Goal: Task Accomplishment & Management: Use online tool/utility

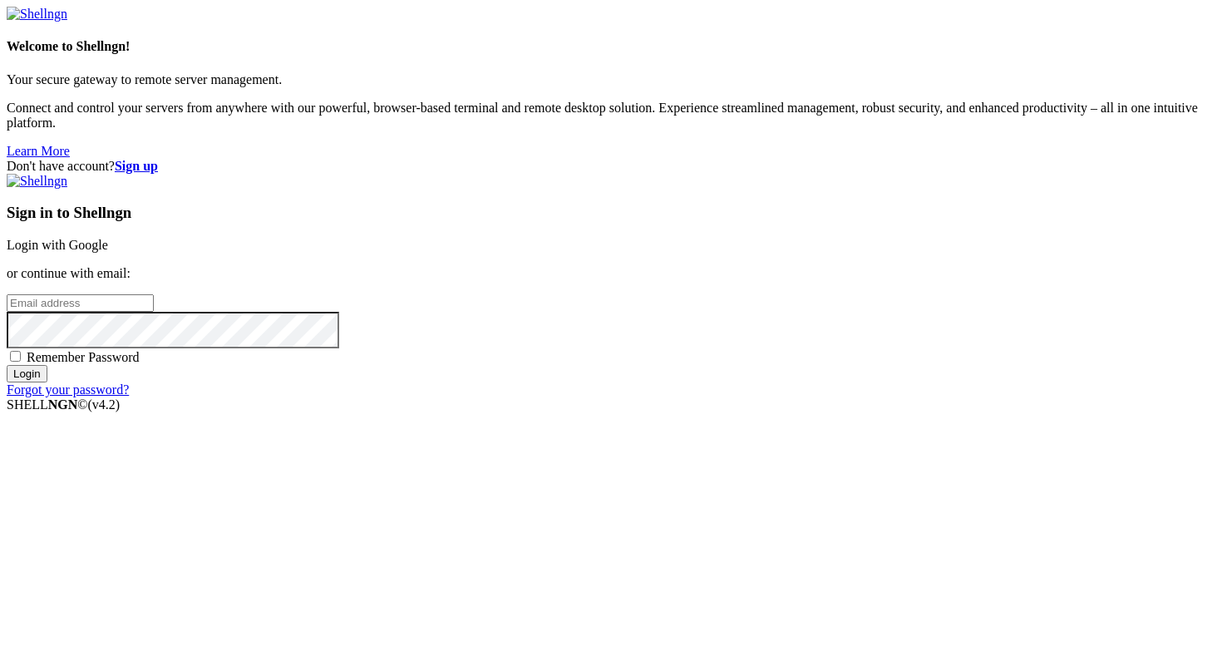
click at [108, 238] on link "Login with Google" at bounding box center [57, 245] width 101 height 14
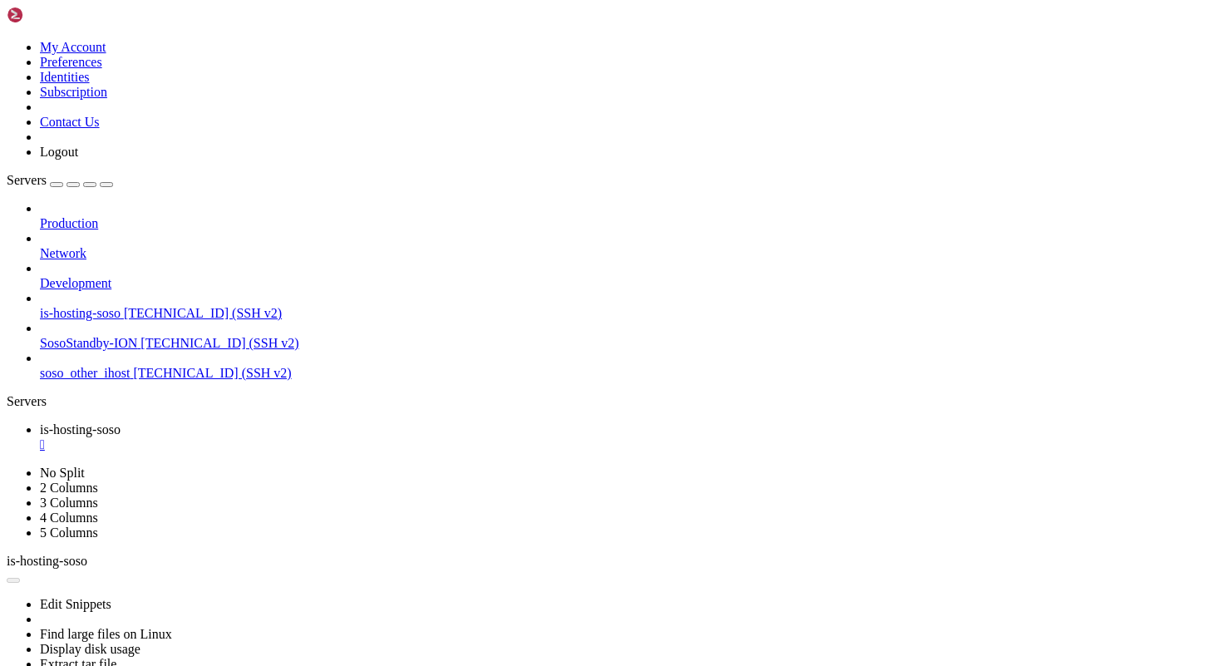
scroll to position [2447, 0]
click at [332, 437] on div "" at bounding box center [627, 444] width 1175 height 15
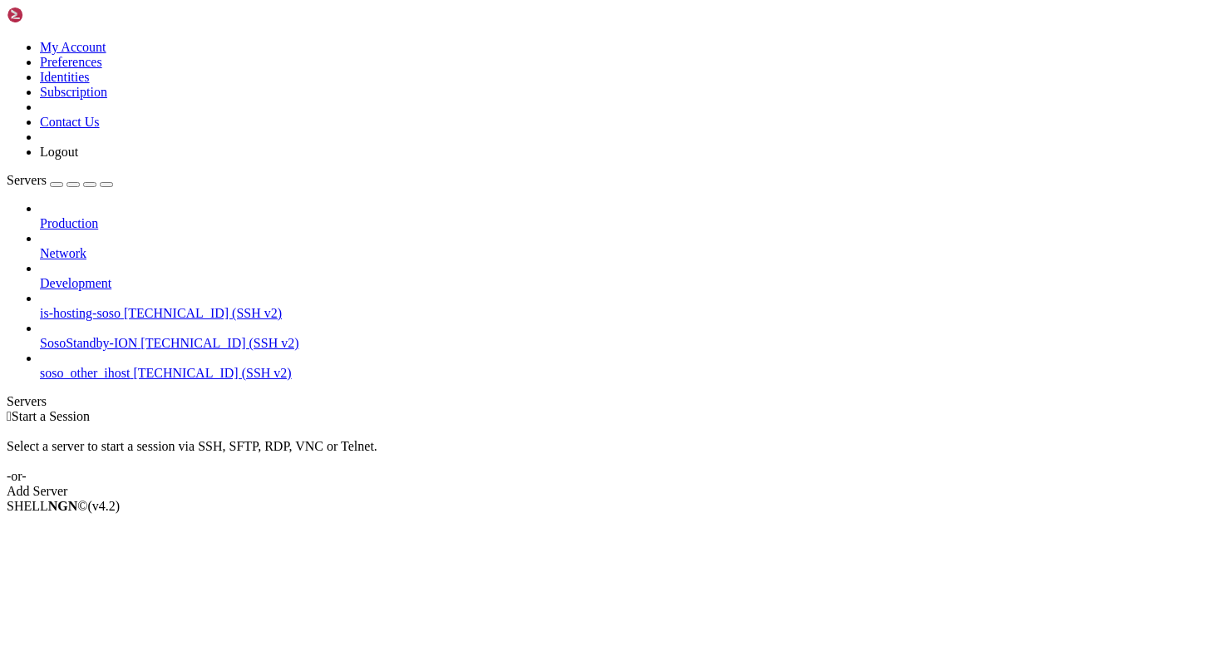
click at [140, 336] on span "[TECHNICAL_ID] (SSH v2)" at bounding box center [219, 343] width 158 height 14
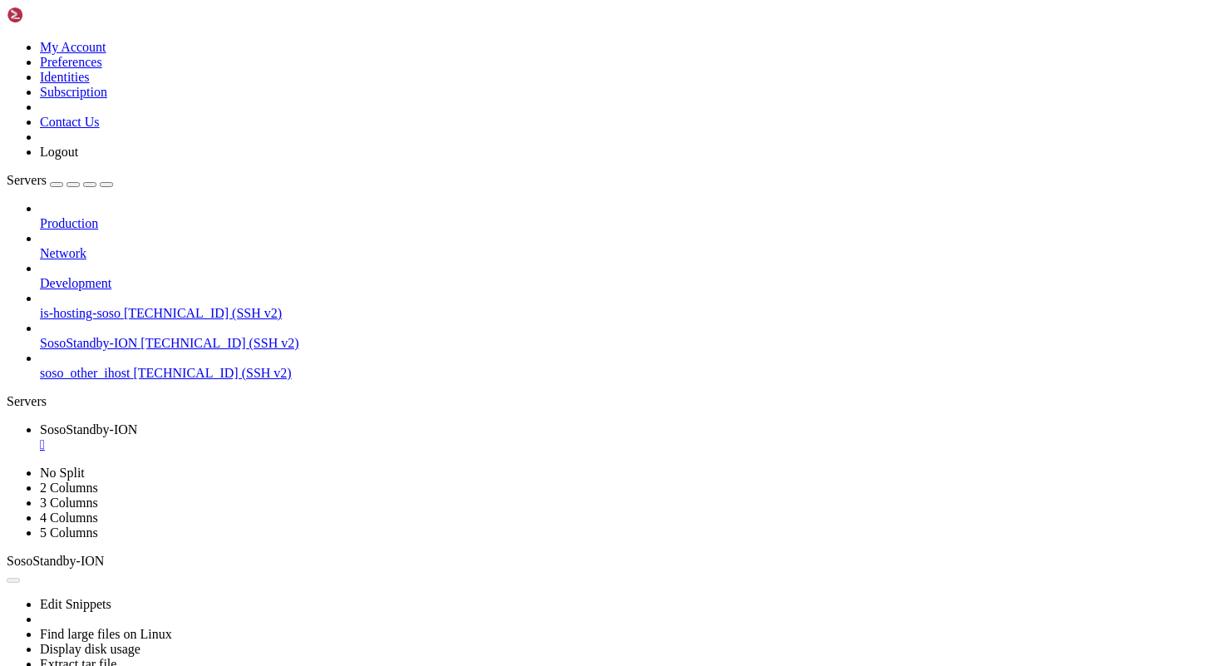
scroll to position [0, 0]
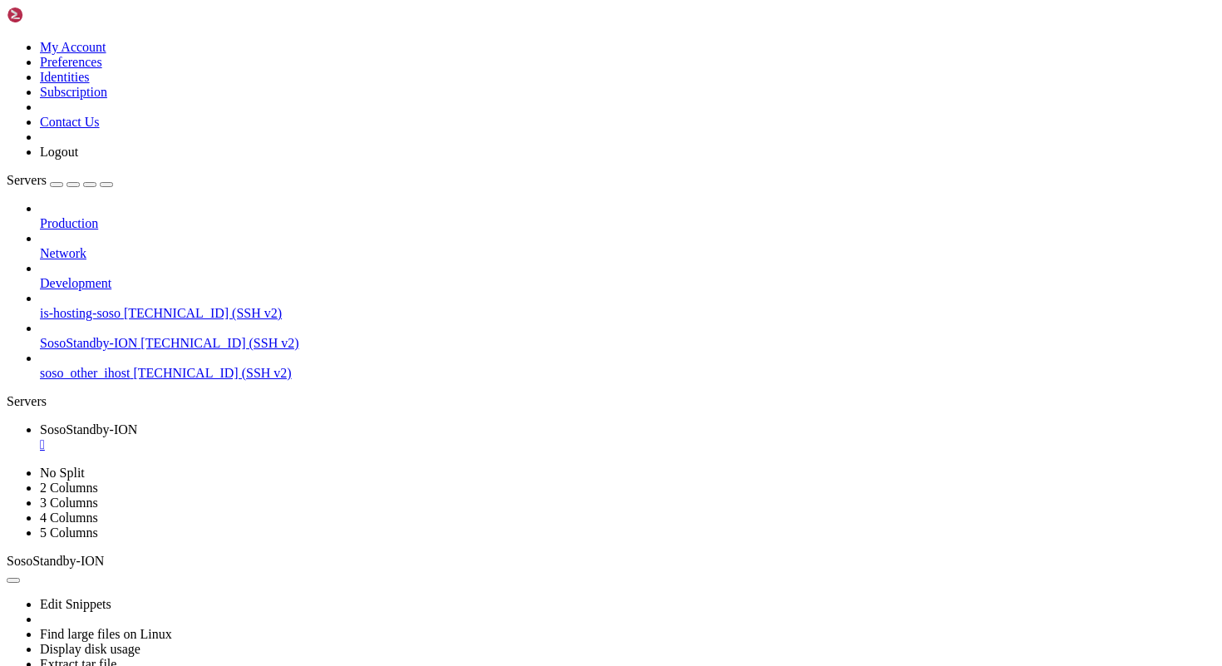
click at [348, 437] on div "" at bounding box center [627, 444] width 1175 height 15
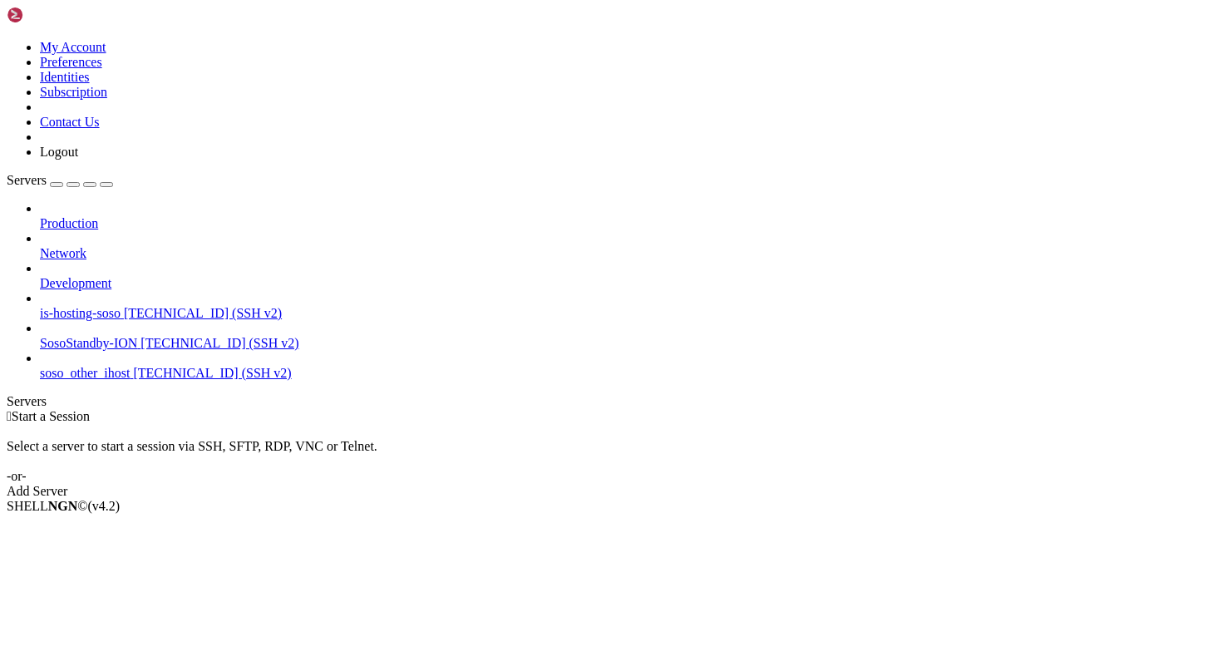
click at [126, 336] on span "SosoStandby-ION" at bounding box center [88, 343] width 97 height 14
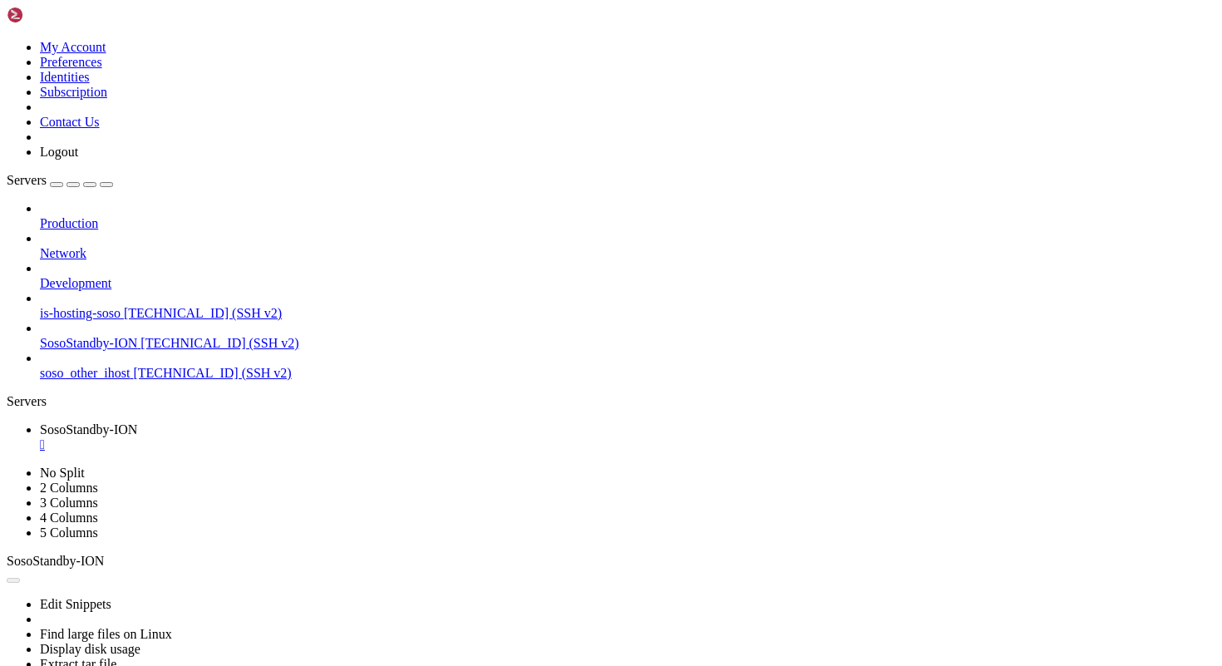
scroll to position [0, 0]
click at [57, 185] on div "button" at bounding box center [57, 185] width 0 height 0
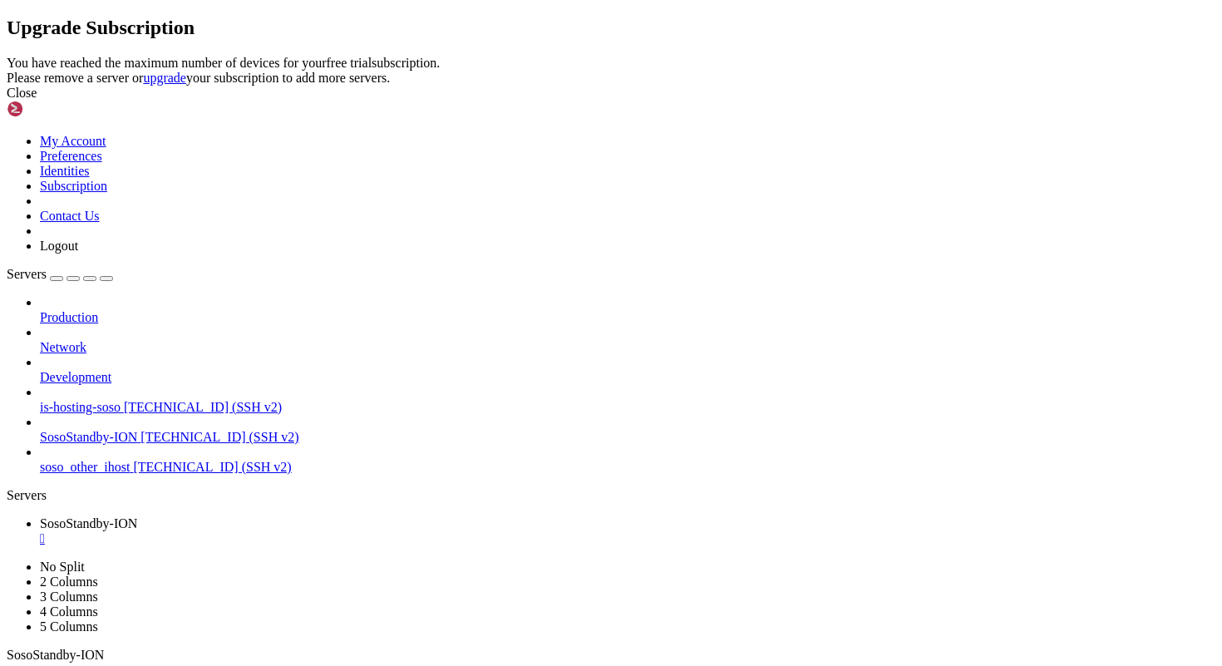
click at [805, 101] on div "Close" at bounding box center [611, 93] width 1209 height 15
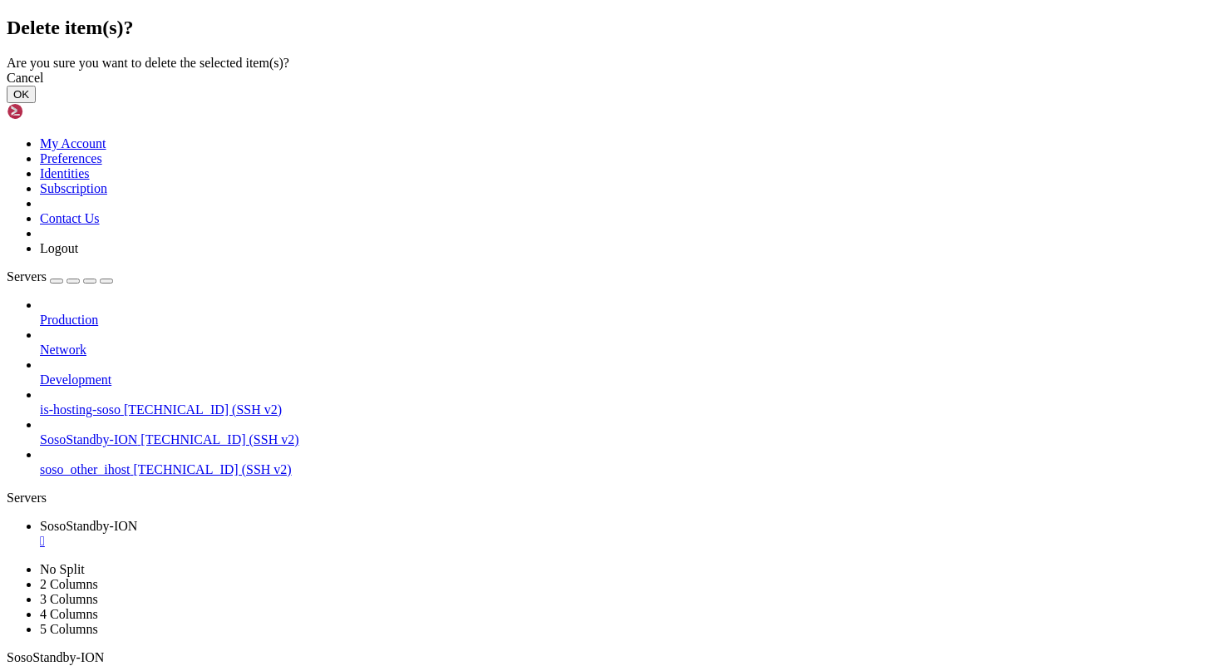
click at [36, 103] on button "OK" at bounding box center [21, 94] width 29 height 17
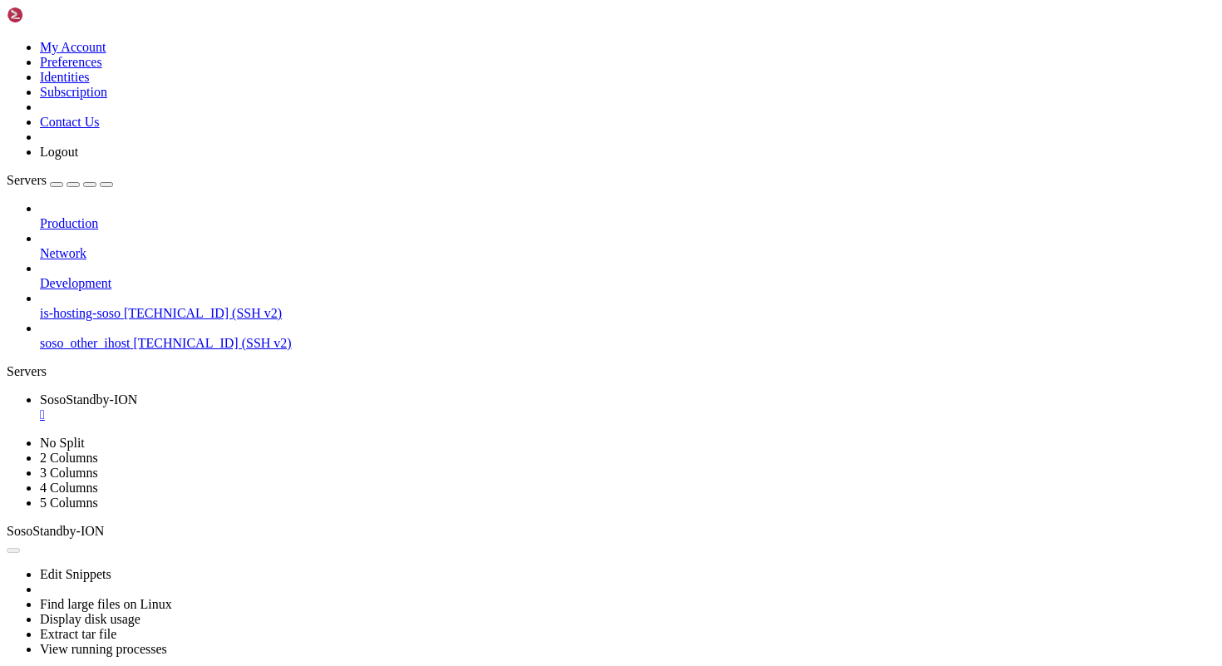
click at [57, 185] on div "button" at bounding box center [57, 185] width 0 height 0
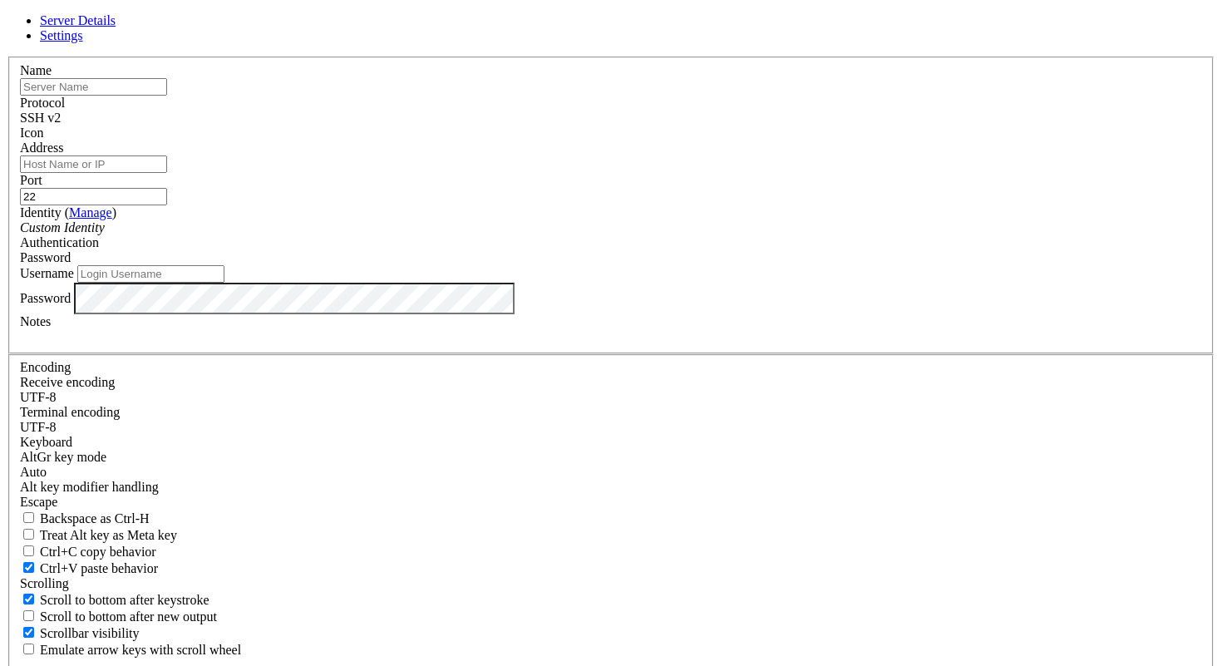
click at [167, 96] on input "text" at bounding box center [93, 86] width 147 height 17
type input "SosoStandby-ION"
click at [167, 173] on input "Address" at bounding box center [93, 163] width 147 height 17
click at [224, 283] on input "Username" at bounding box center [150, 273] width 147 height 17
type input "root"
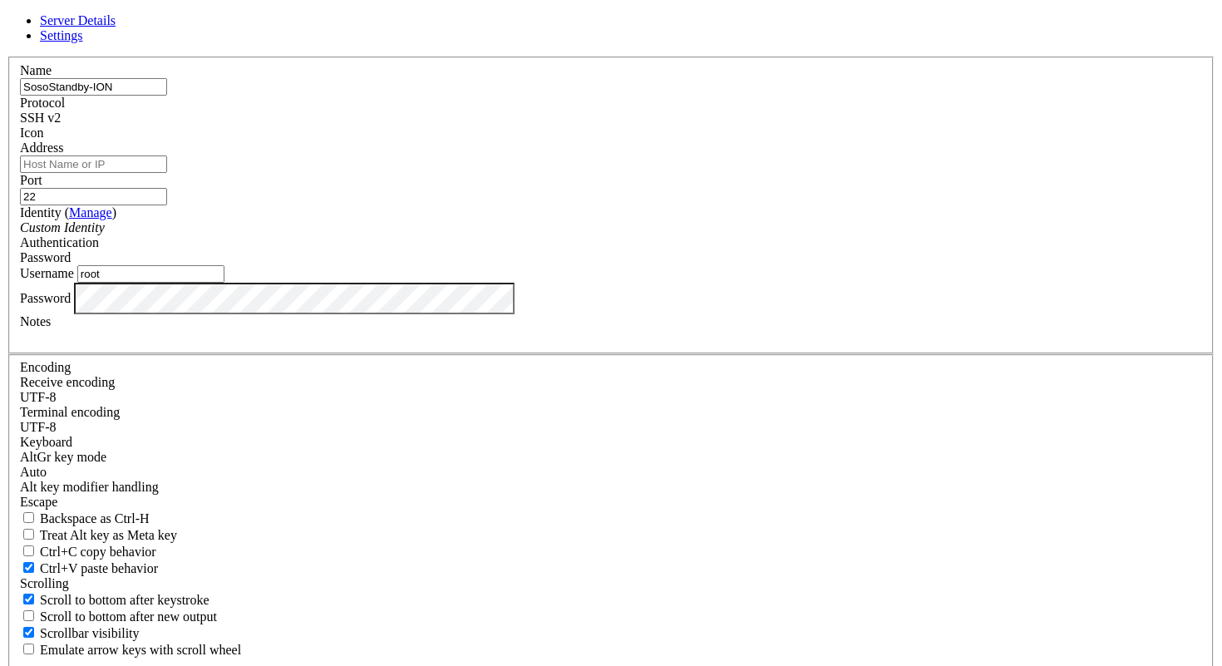
click at [167, 173] on input "Address" at bounding box center [93, 163] width 147 height 17
type input "[TECHNICAL_ID]"
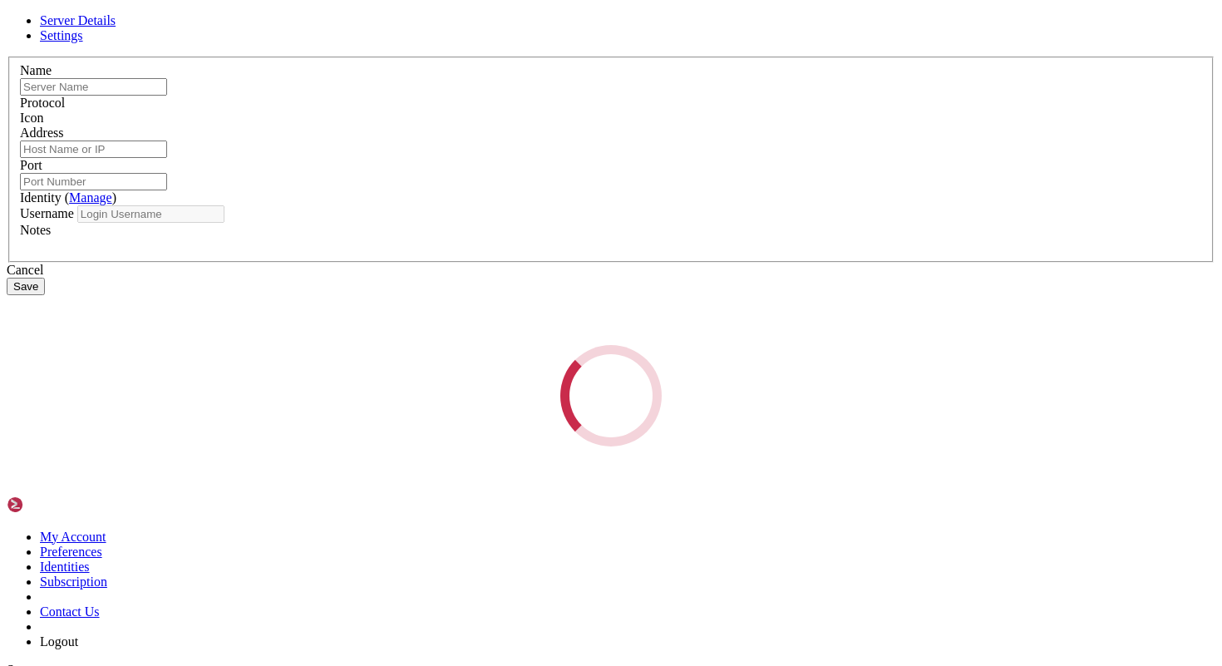
type input "SosoStandby-ION"
type input "[TECHNICAL_ID]"
type input "22"
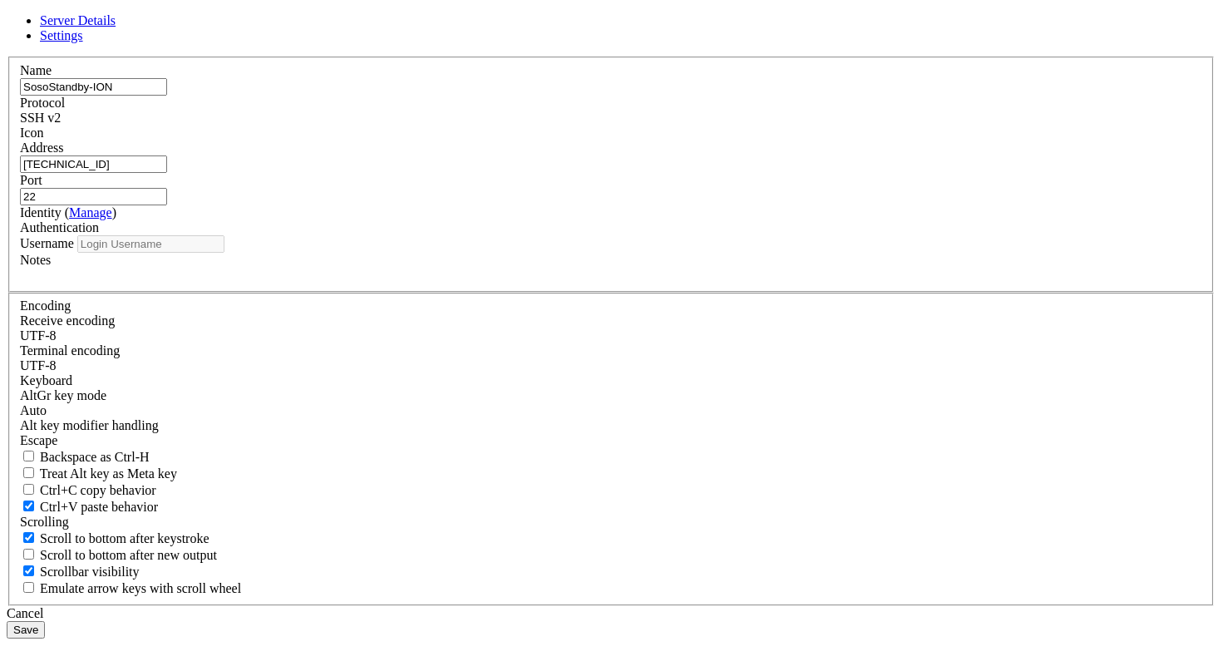
type input "root"
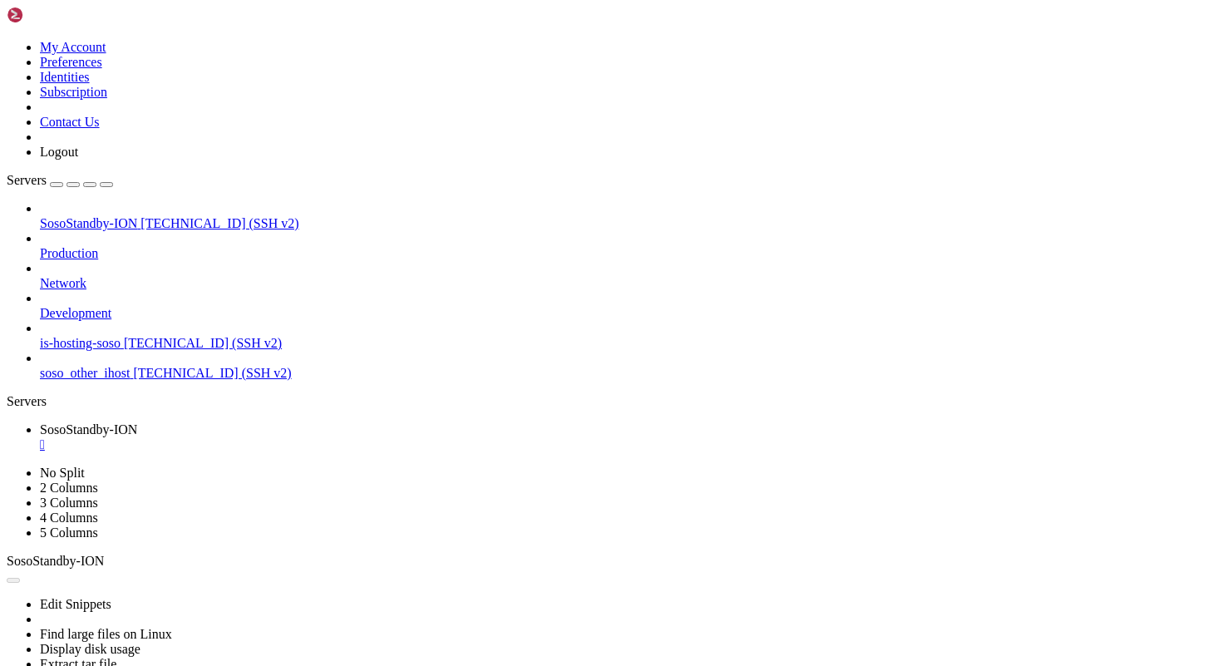
click at [140, 216] on span "[TECHNICAL_ID] (SSH v2)" at bounding box center [219, 223] width 158 height 14
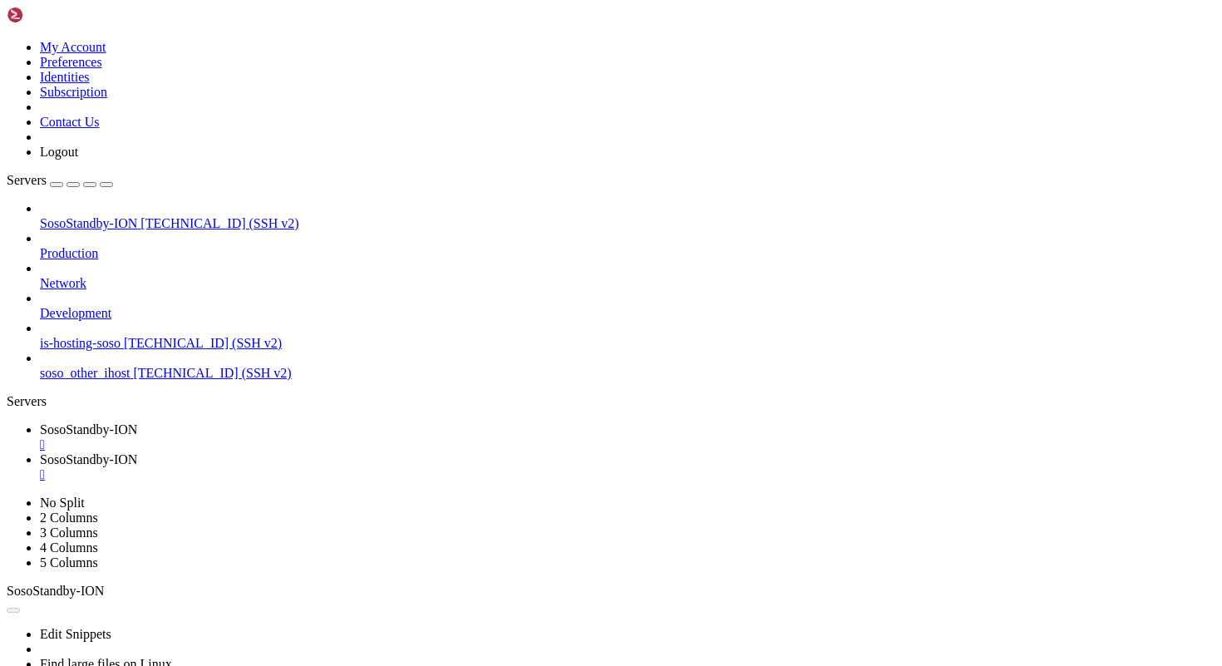
click at [348, 437] on div "" at bounding box center [627, 444] width 1175 height 15
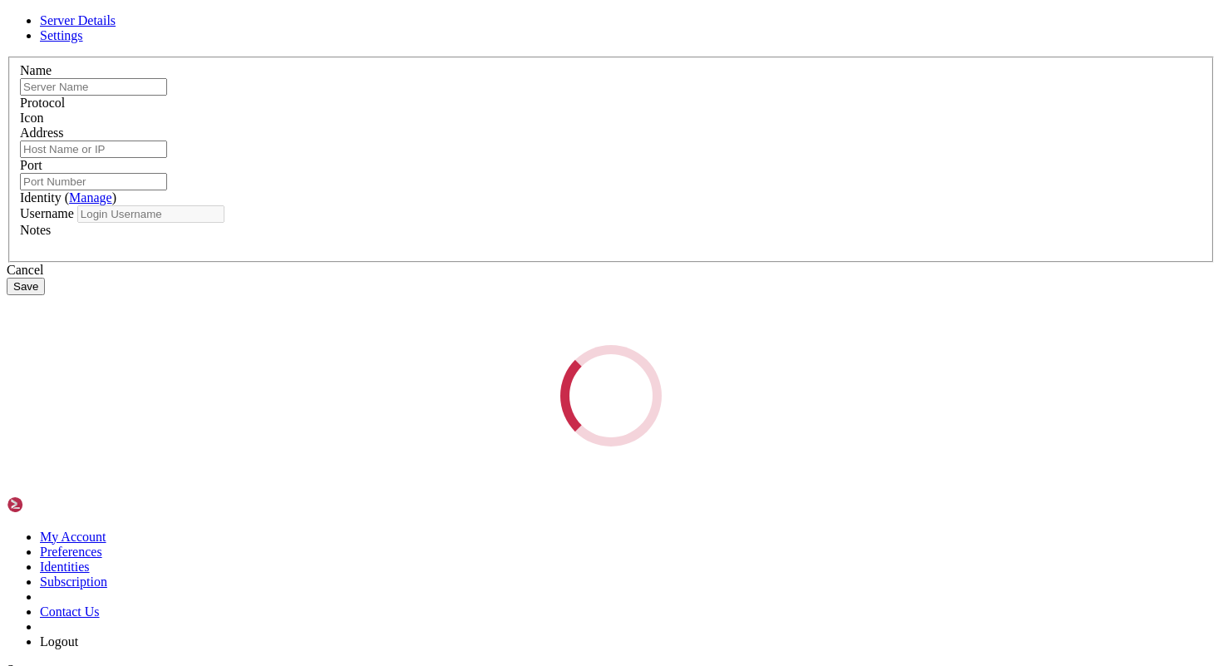
type input "SosoStandby-ION"
type input "[TECHNICAL_ID]"
type input "22"
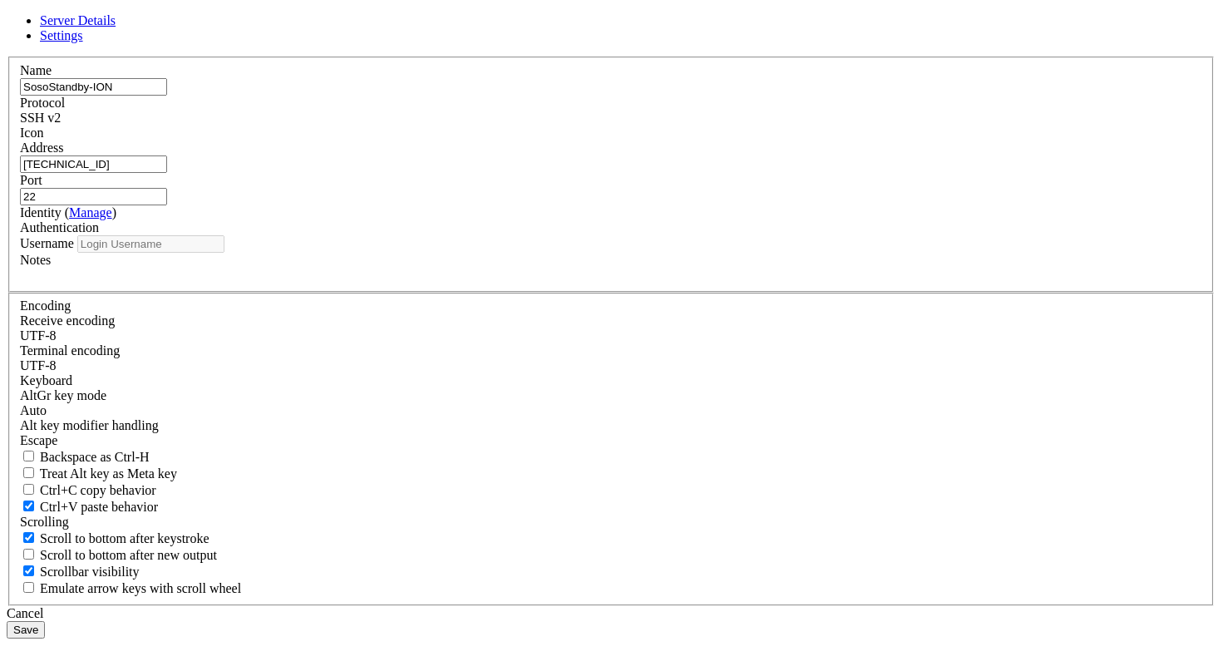
type input "root"
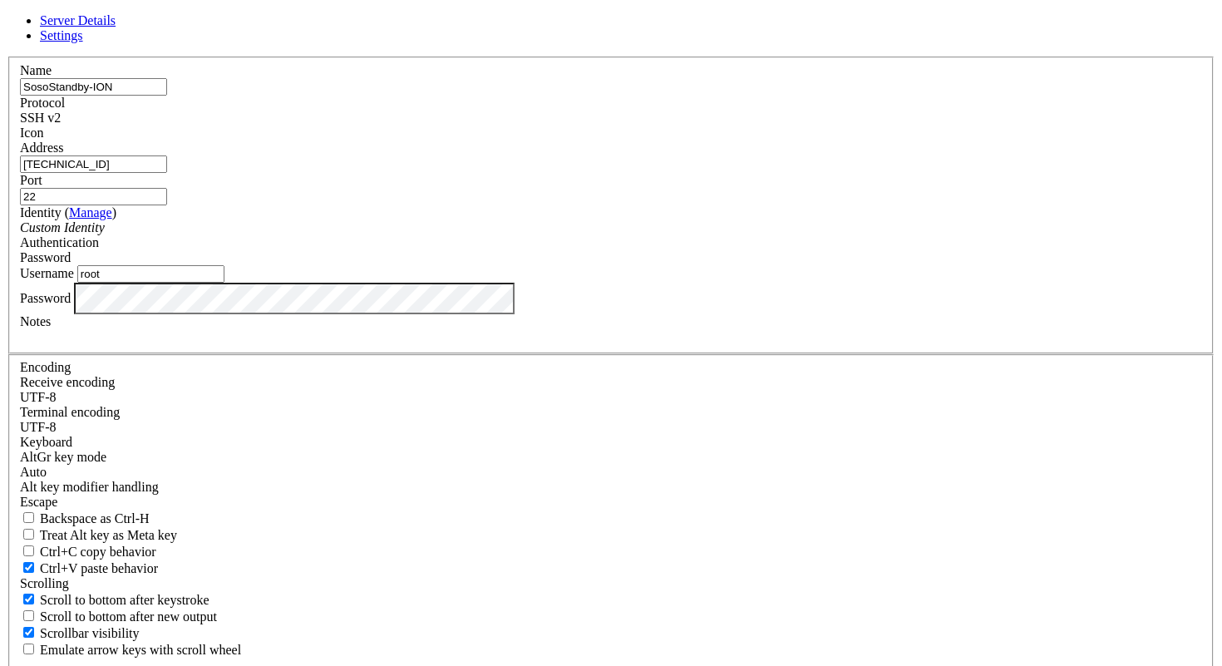
click at [74, 280] on label "Username" at bounding box center [47, 273] width 54 height 14
click at [224, 283] on input "root" at bounding box center [150, 273] width 147 height 17
click at [20, 140] on span at bounding box center [20, 140] width 0 height 0
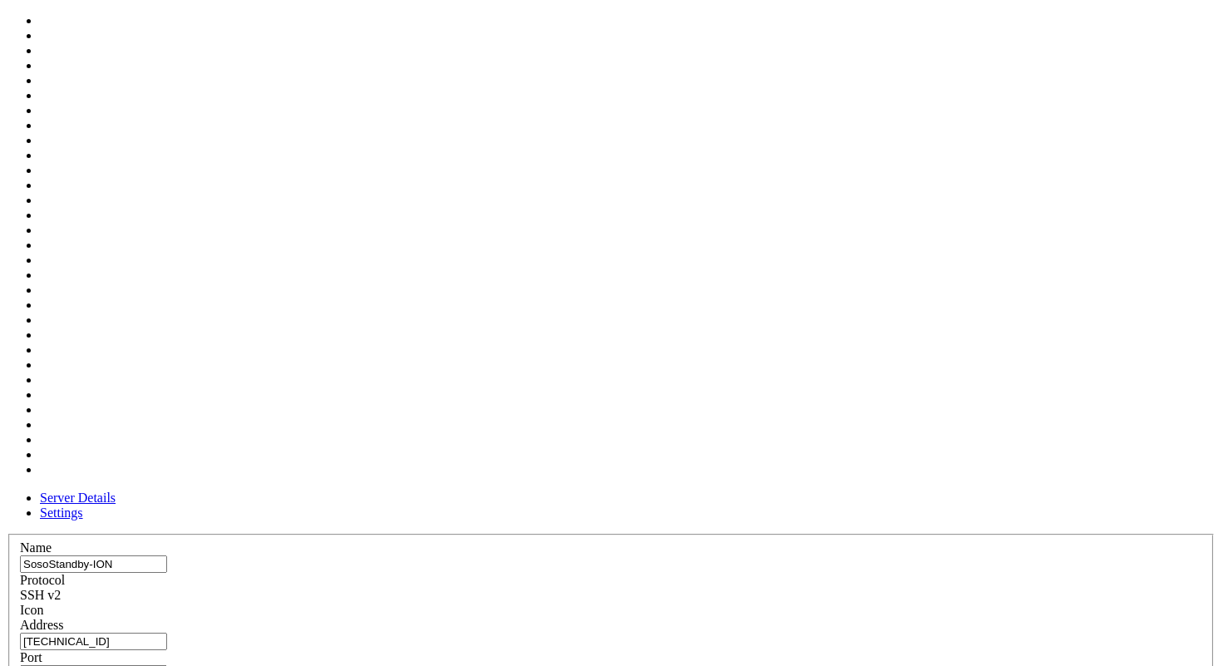
click at [20, 618] on span at bounding box center [20, 618] width 0 height 0
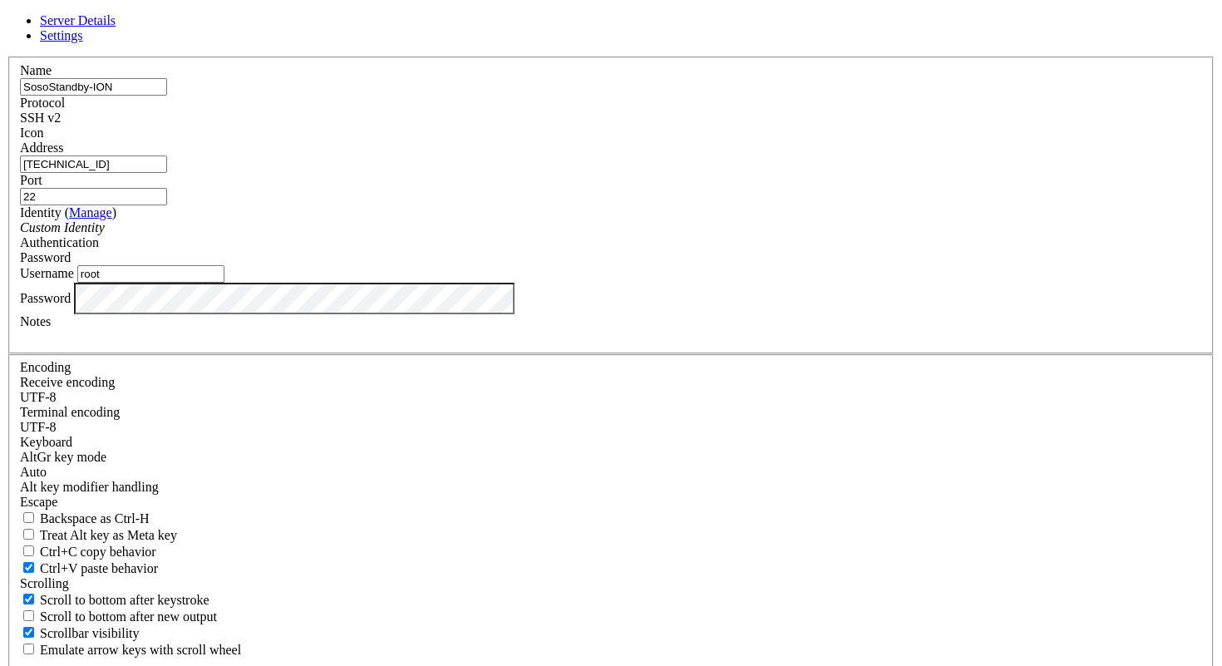
click at [71, 264] on span at bounding box center [71, 257] width 0 height 14
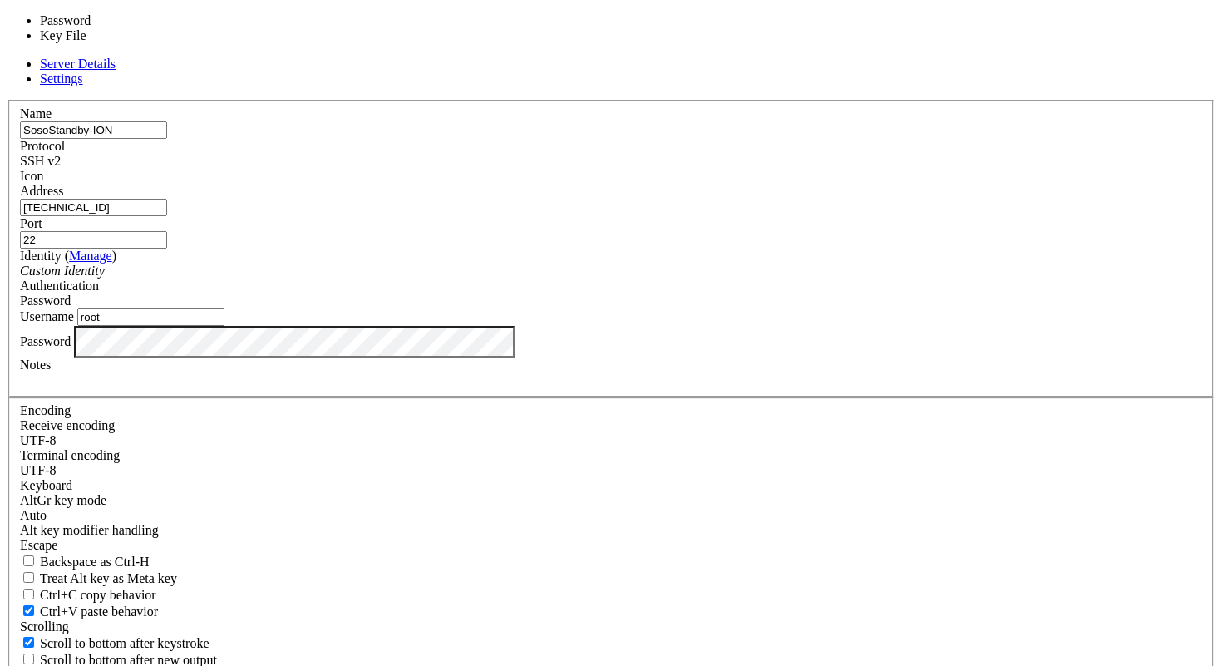
click at [74, 323] on label "Username" at bounding box center [47, 316] width 54 height 14
click at [224, 326] on input "root" at bounding box center [150, 316] width 147 height 17
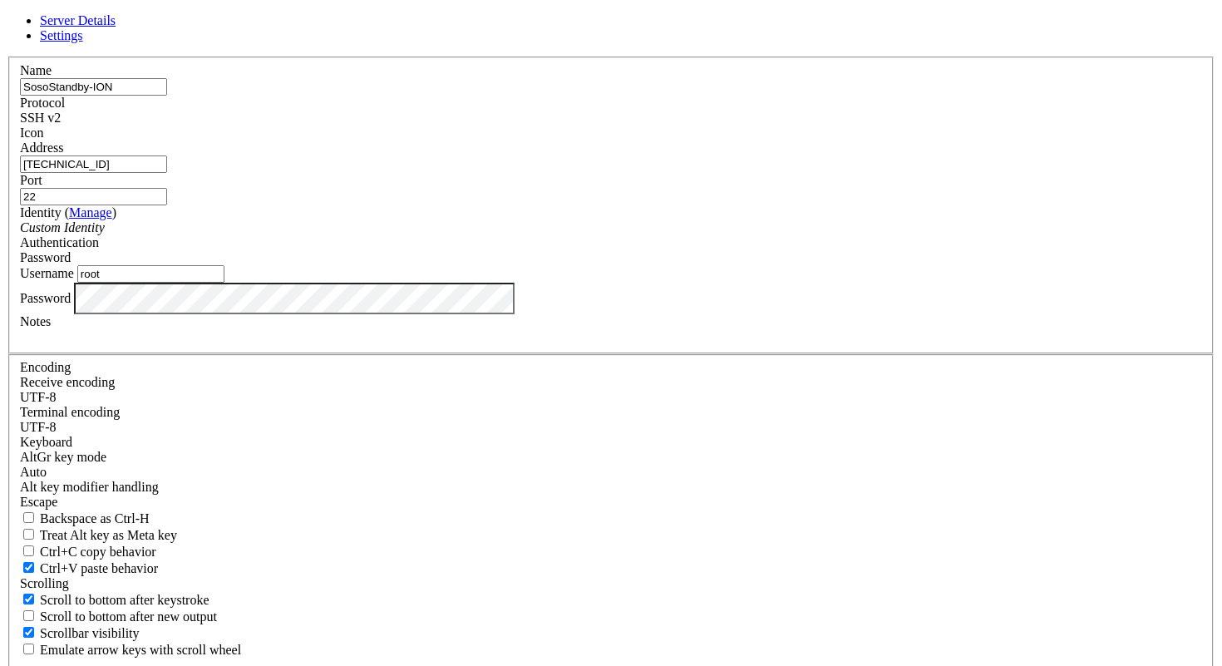
click at [630, 235] on div "Custom Identity" at bounding box center [611, 227] width 1182 height 15
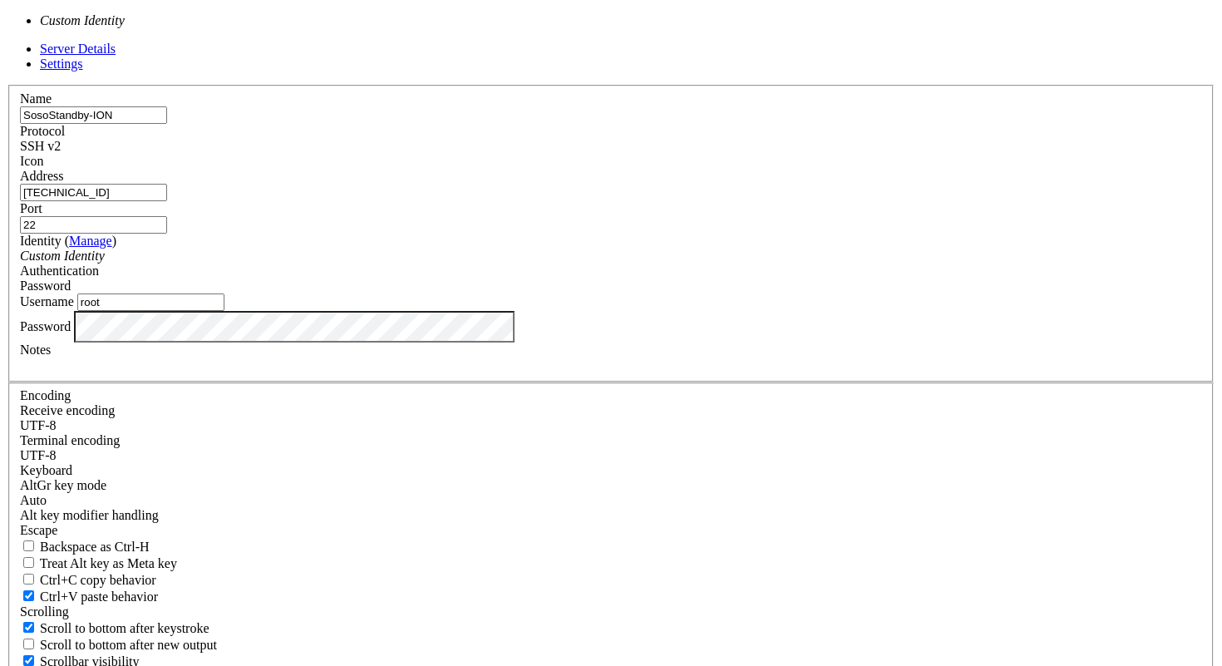
click at [630, 263] on div "Custom Identity" at bounding box center [611, 256] width 1182 height 15
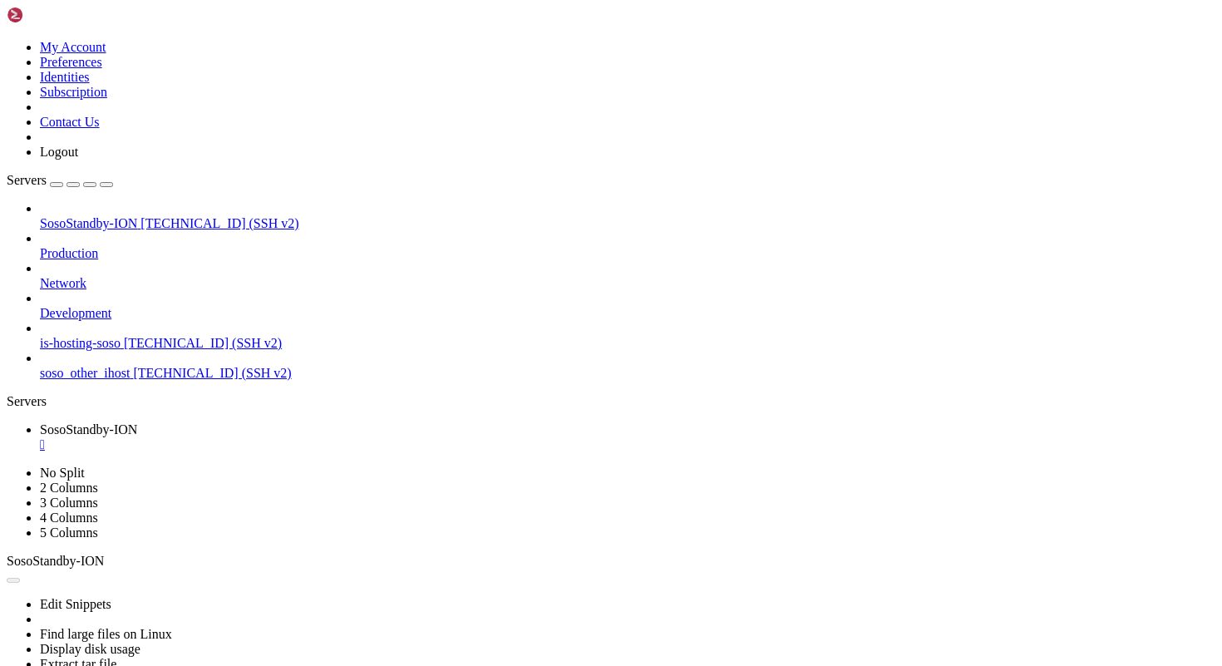
click at [140, 216] on span "[TECHNICAL_ID] (SSH v2)" at bounding box center [219, 223] width 158 height 14
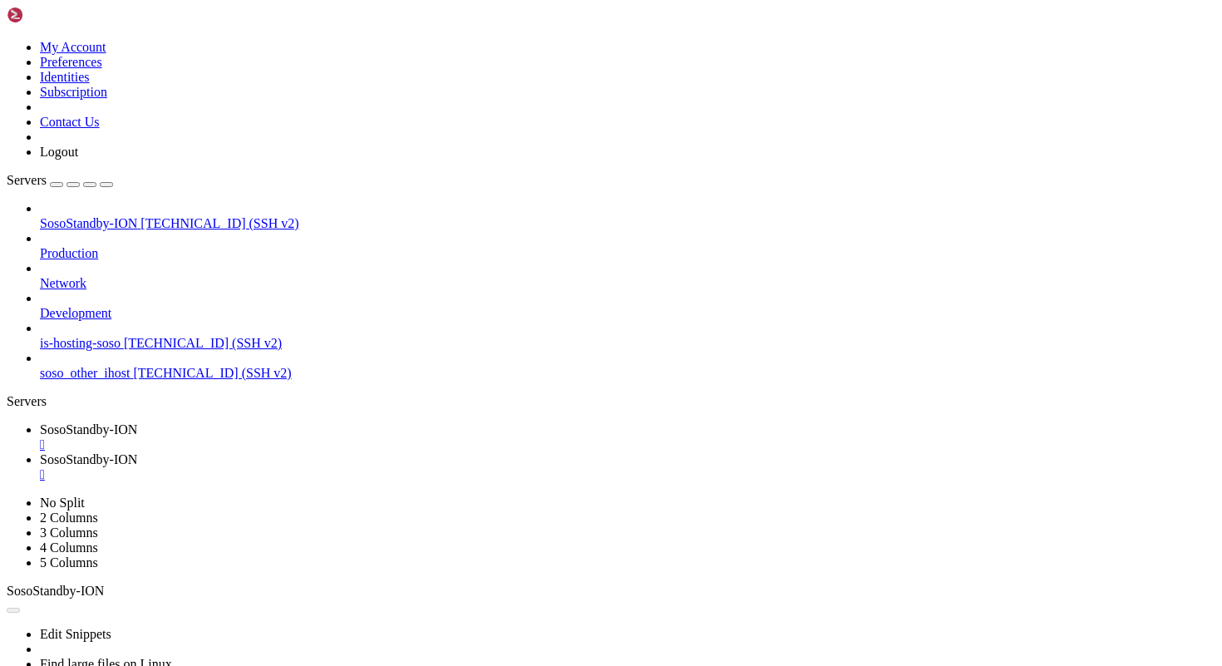
click at [348, 437] on div "" at bounding box center [627, 444] width 1175 height 15
